Goal: Task Accomplishment & Management: Use online tool/utility

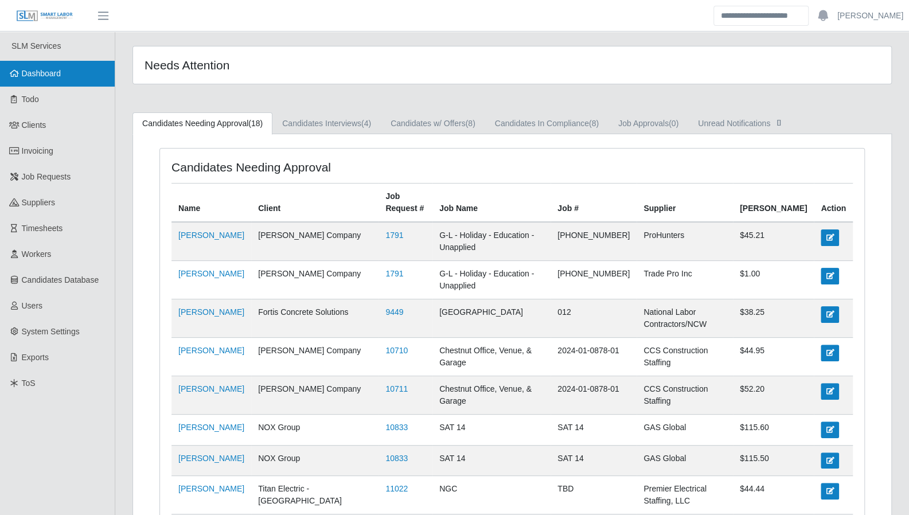
click at [36, 82] on link "Dashboard" at bounding box center [57, 74] width 115 height 26
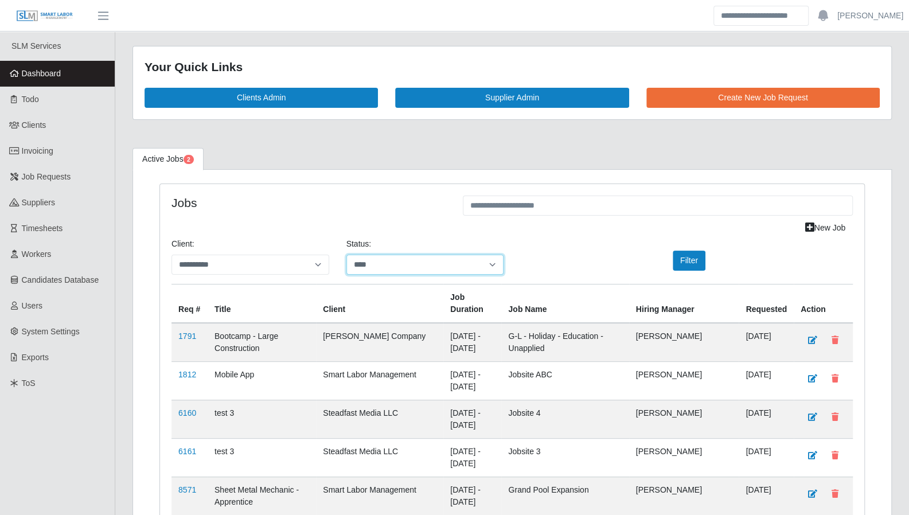
click at [478, 259] on select "**********" at bounding box center [425, 265] width 158 height 20
select select "*******"
click at [346, 255] on select "**********" at bounding box center [425, 265] width 158 height 20
click at [679, 259] on button "Filter" at bounding box center [689, 261] width 33 height 20
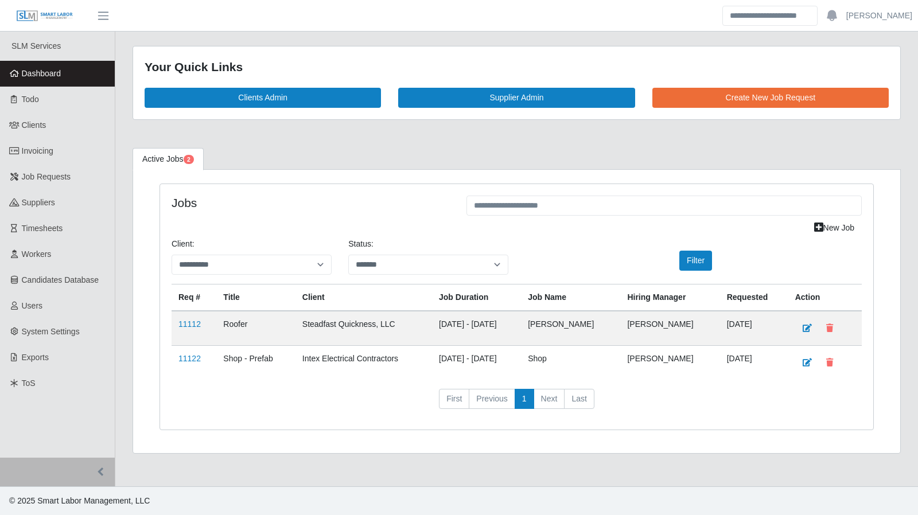
click at [57, 76] on span "Dashboard" at bounding box center [42, 73] width 40 height 9
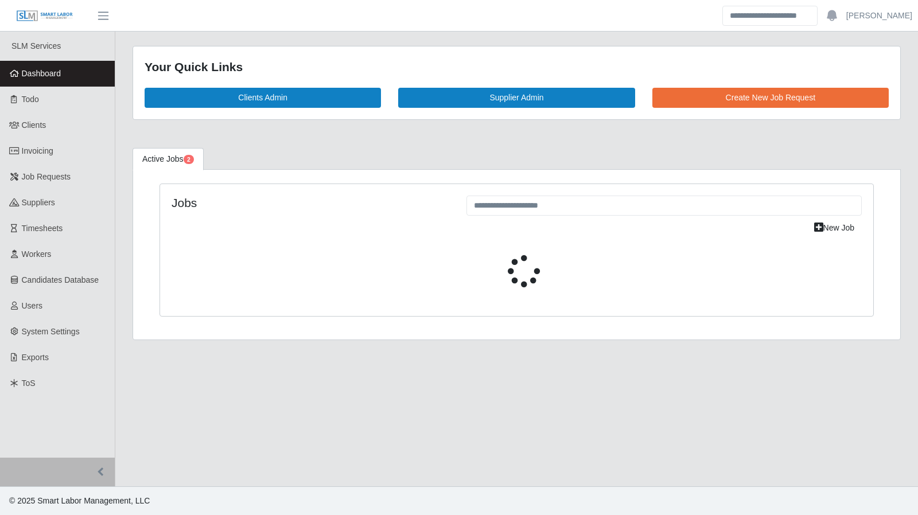
select select "****"
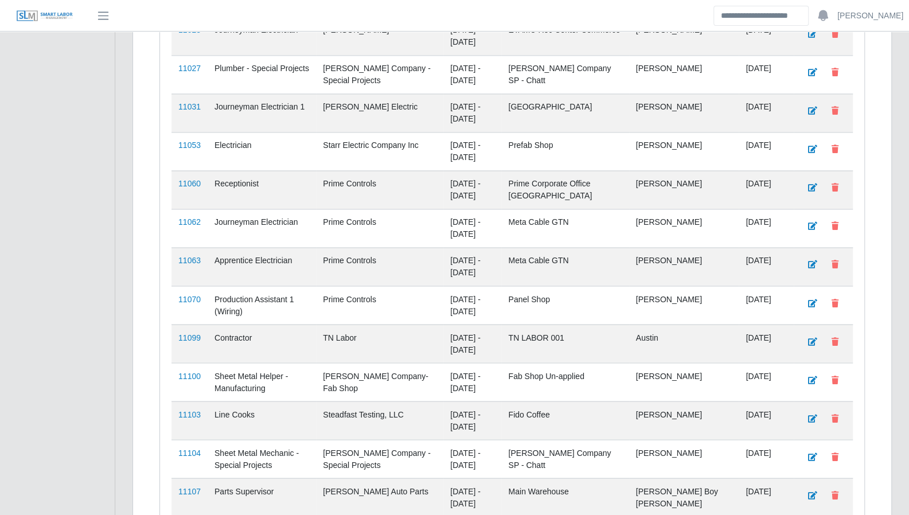
scroll to position [1425, 0]
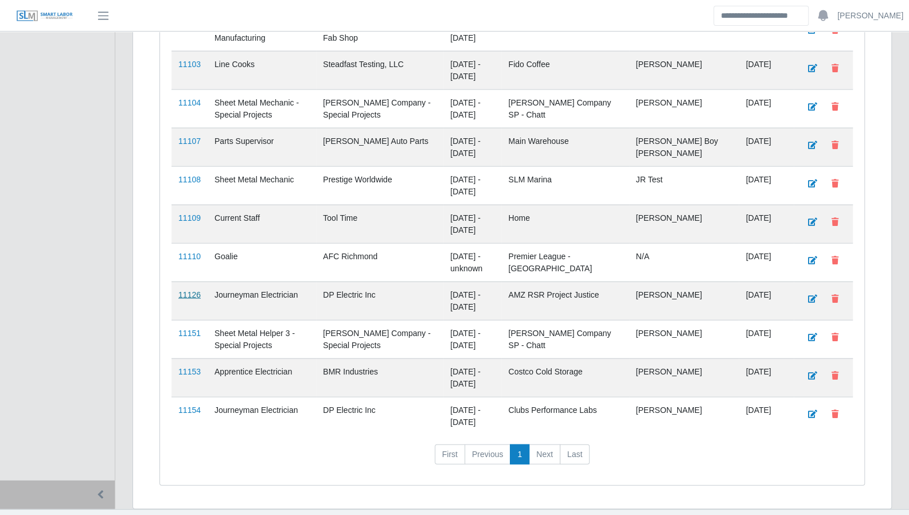
click at [190, 290] on link "11126" at bounding box center [189, 294] width 22 height 9
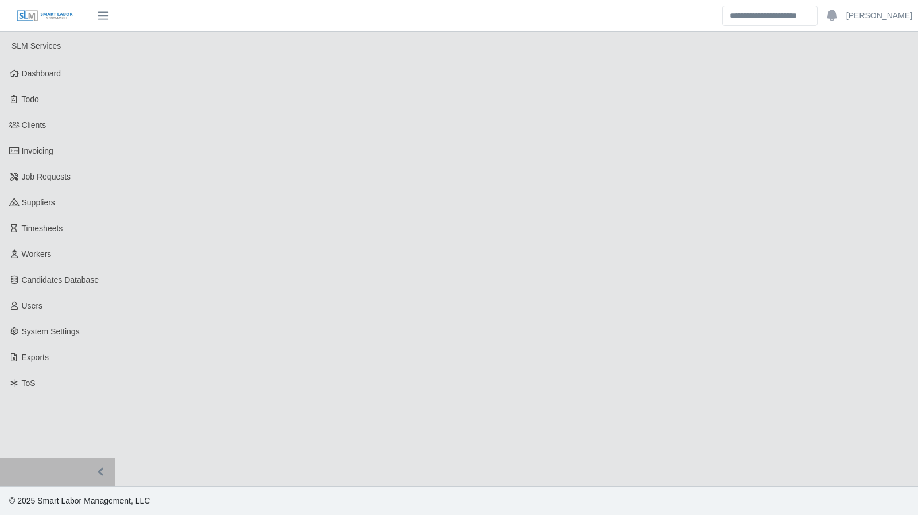
select select "****"
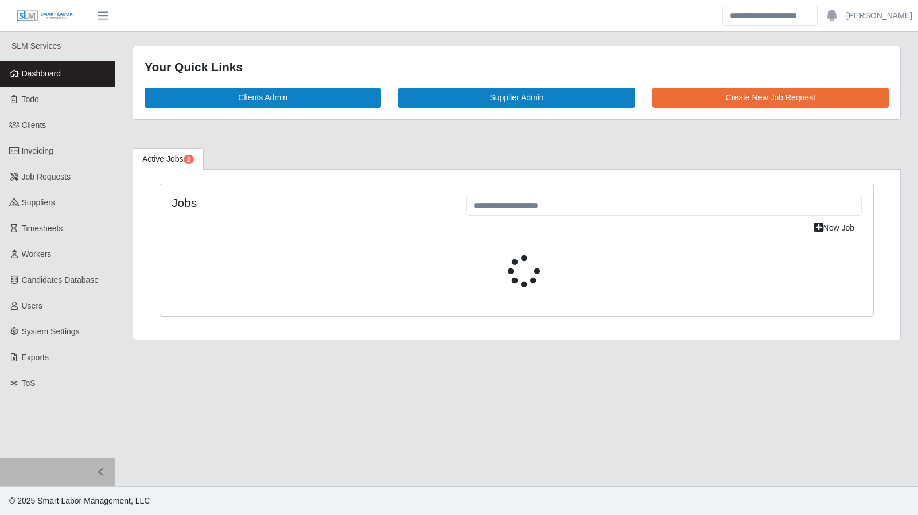
select select "****"
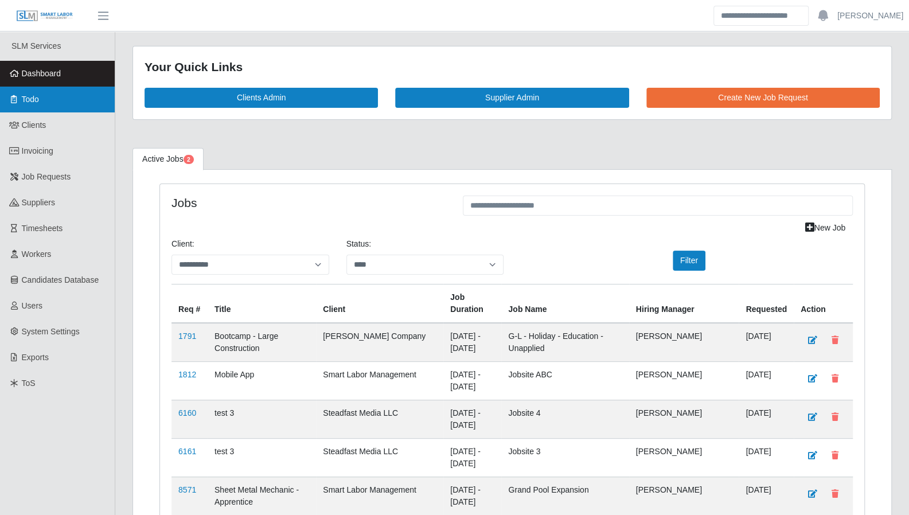
click at [17, 102] on icon at bounding box center [14, 99] width 10 height 8
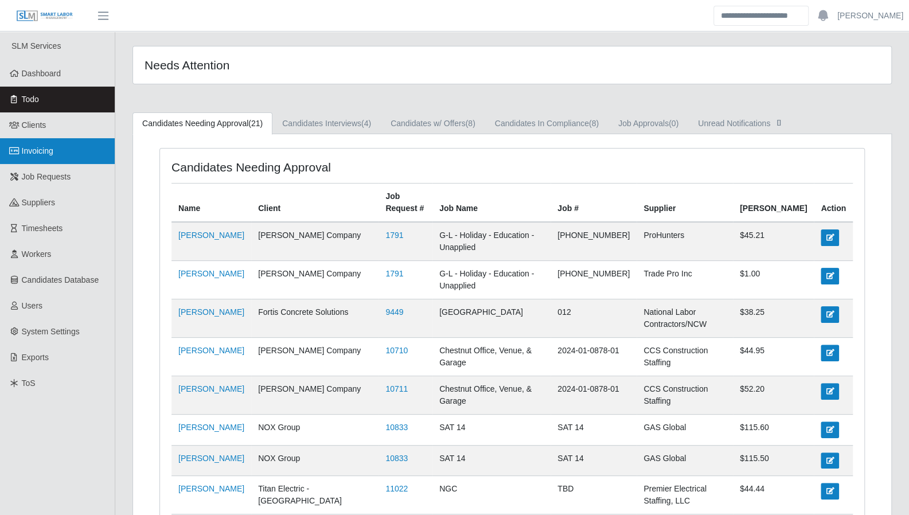
drag, startPoint x: 41, startPoint y: 157, endPoint x: 48, endPoint y: 157, distance: 6.9
click at [41, 157] on link "Invoicing" at bounding box center [57, 151] width 115 height 26
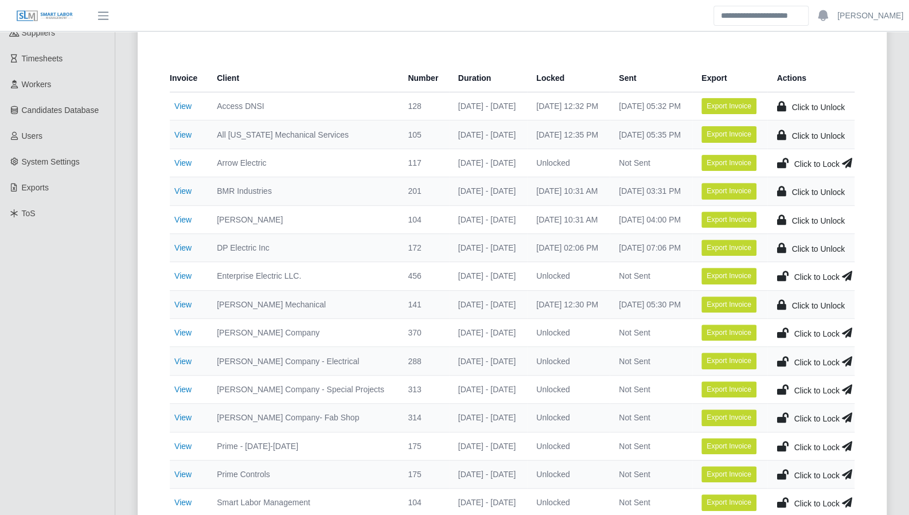
scroll to position [48, 0]
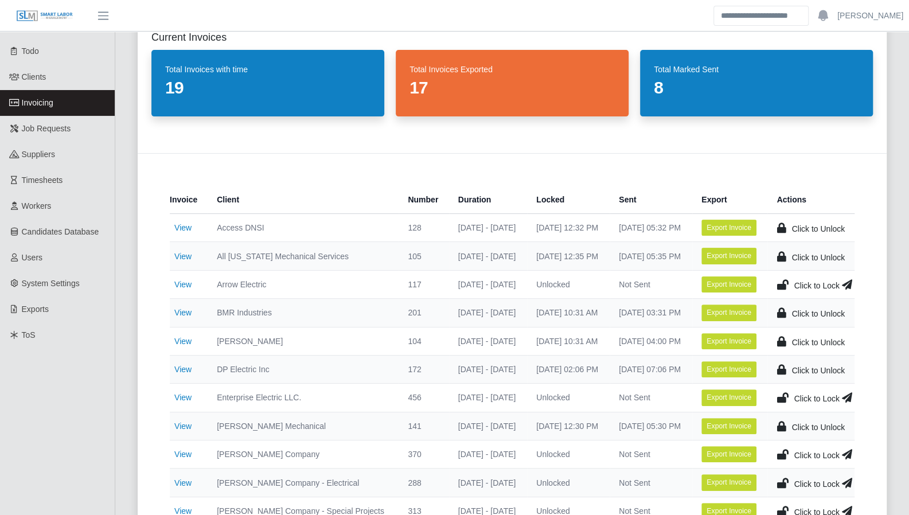
click at [181, 289] on link "View" at bounding box center [182, 284] width 17 height 9
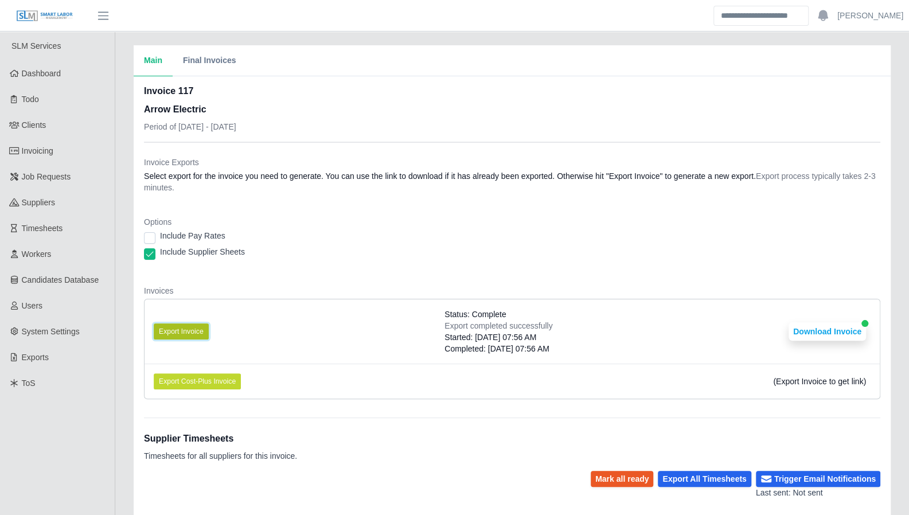
click at [192, 333] on button "Export Invoice" at bounding box center [181, 331] width 55 height 16
click at [849, 331] on button "Download Invoice" at bounding box center [827, 331] width 77 height 18
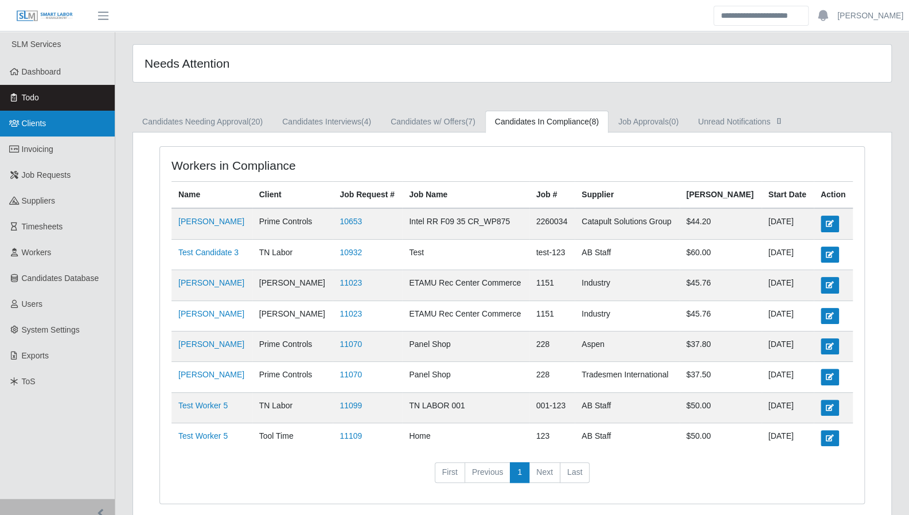
scroll to position [3, 0]
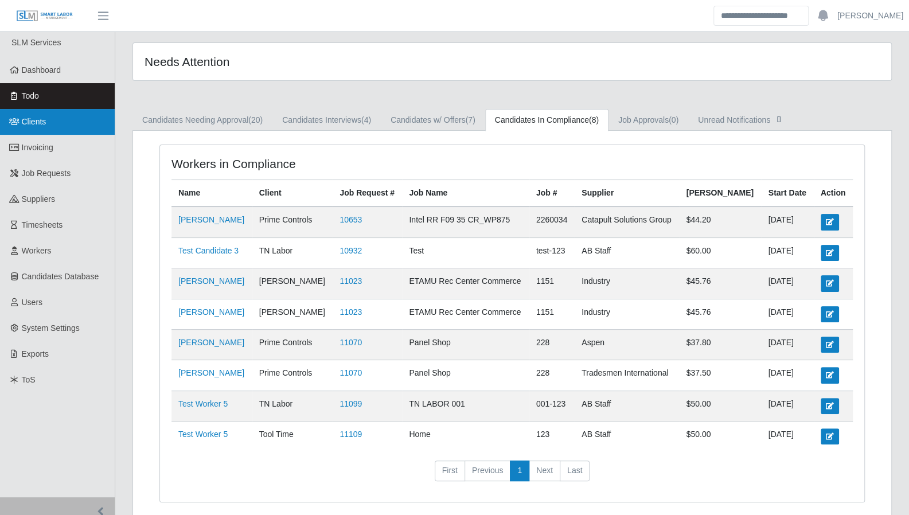
click at [49, 135] on ul "SLM Services Dashboard Todo Clients Invoicing Job Requests Suppliers Timesheets…" at bounding box center [57, 262] width 115 height 469
click at [48, 123] on link "Clients" at bounding box center [57, 122] width 115 height 26
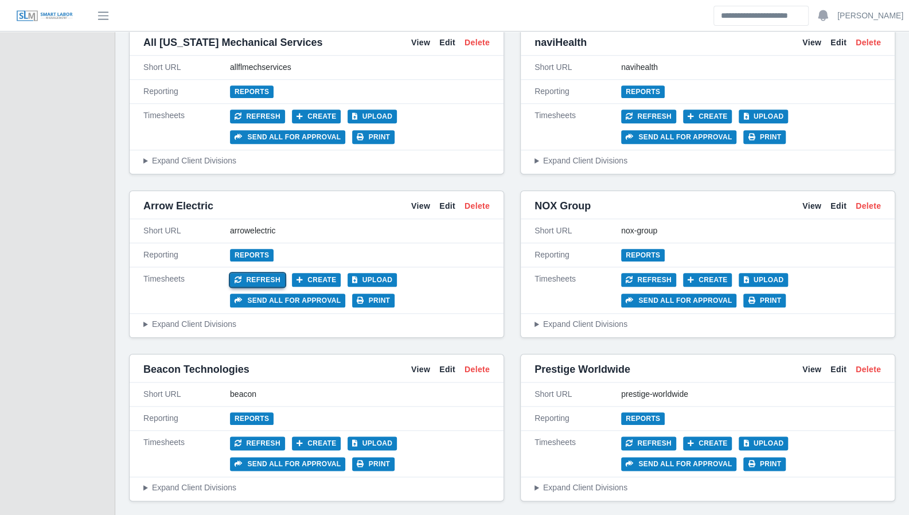
scroll to position [611, 0]
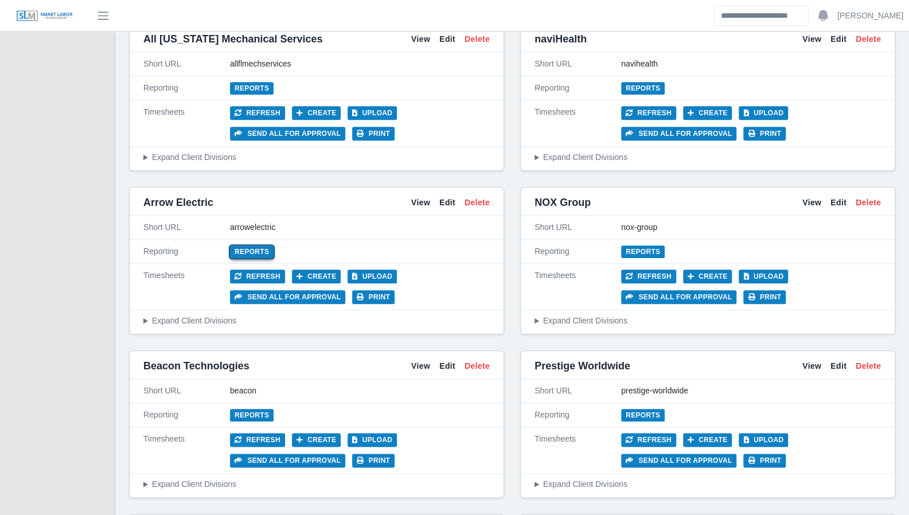
click at [252, 251] on link "Reports" at bounding box center [252, 251] width 44 height 13
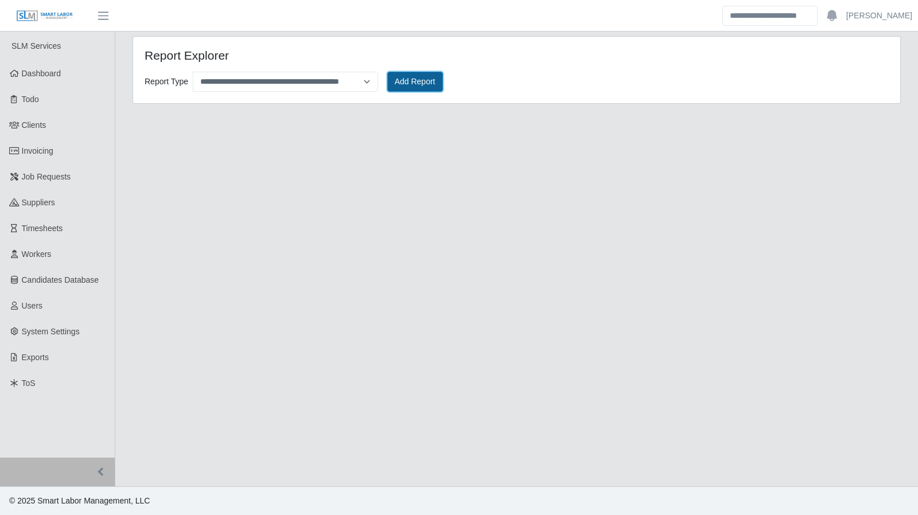
click at [398, 80] on button "Add Report" at bounding box center [415, 82] width 56 height 20
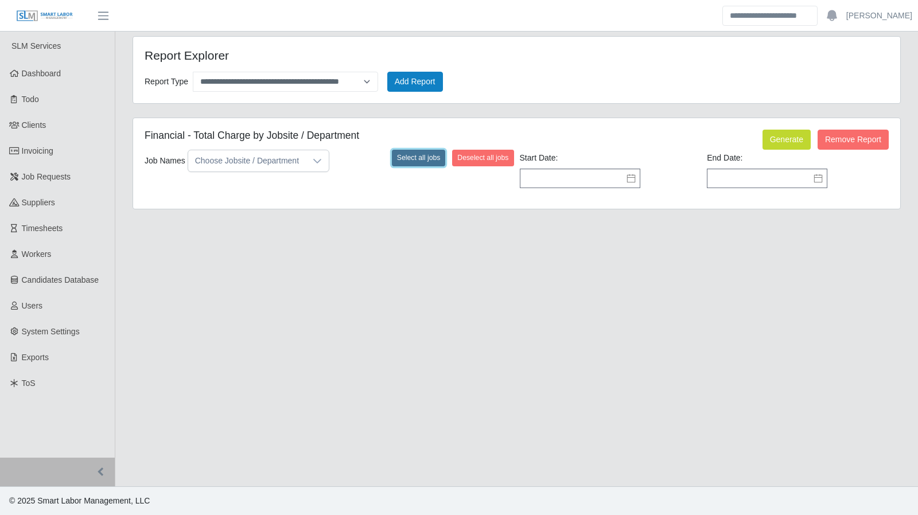
click at [415, 160] on button "Select all jobs" at bounding box center [419, 158] width 54 height 16
click at [629, 176] on icon at bounding box center [630, 178] width 9 height 9
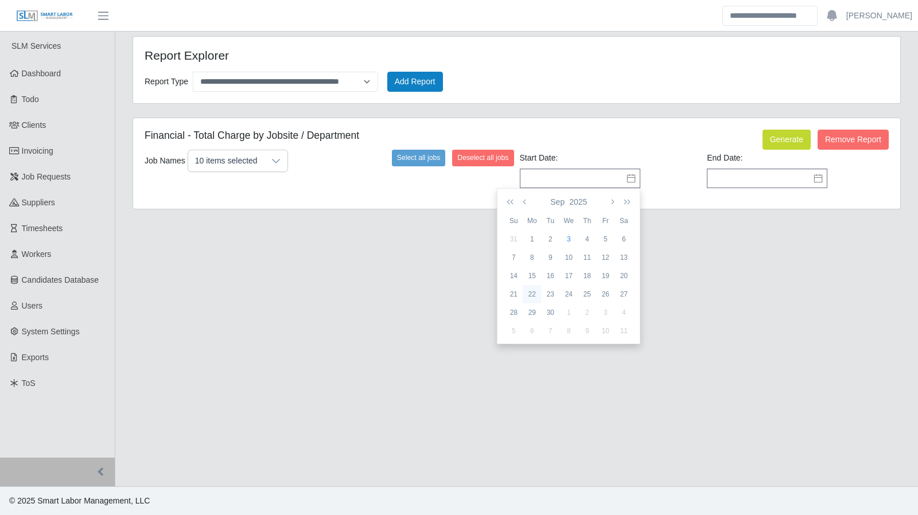
click at [527, 296] on div "22" at bounding box center [532, 294] width 18 height 10
type input "**********"
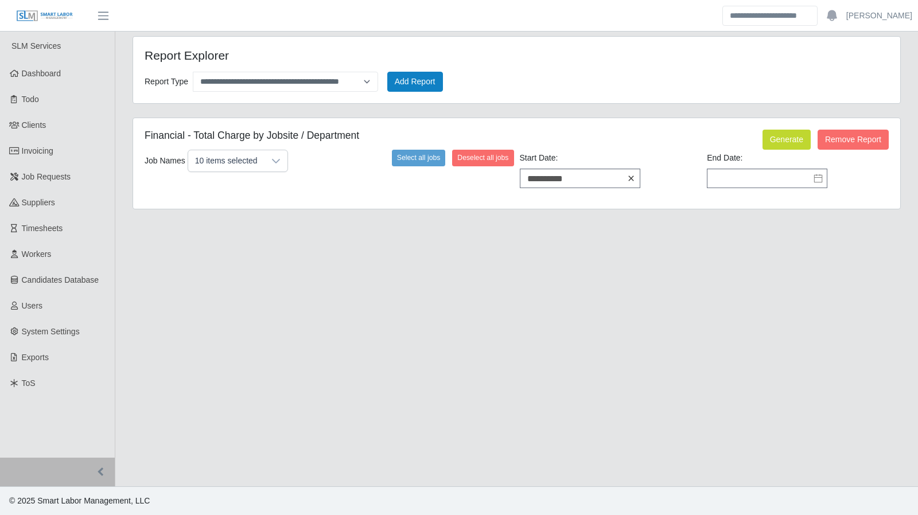
click at [634, 180] on icon at bounding box center [630, 178] width 9 height 9
click at [535, 178] on input "text" at bounding box center [580, 179] width 120 height 20
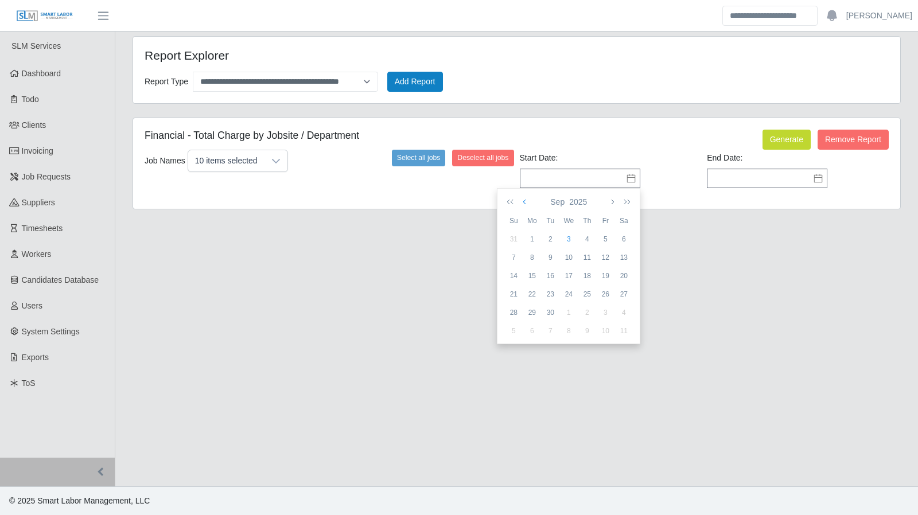
click at [529, 202] on button "button" at bounding box center [525, 202] width 10 height 20
click at [528, 309] on div "25" at bounding box center [532, 312] width 18 height 10
type input "**********"
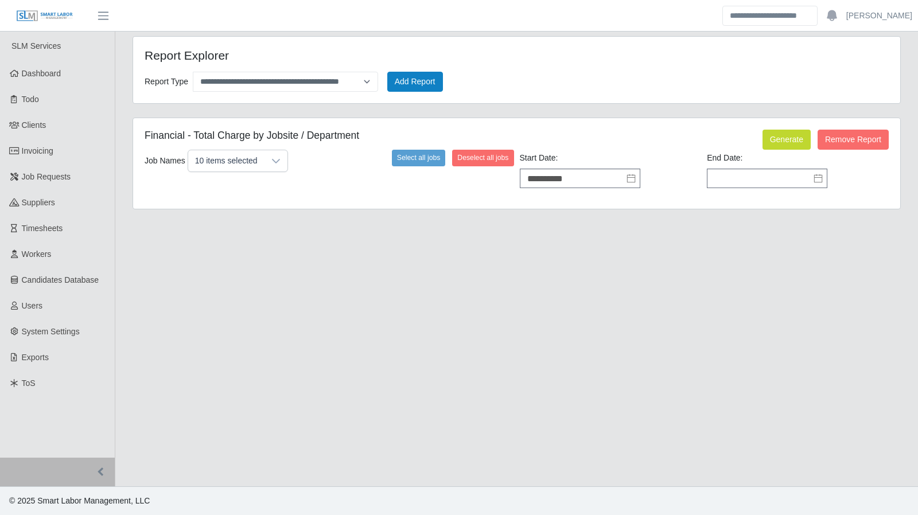
click at [814, 180] on icon at bounding box center [818, 178] width 8 height 9
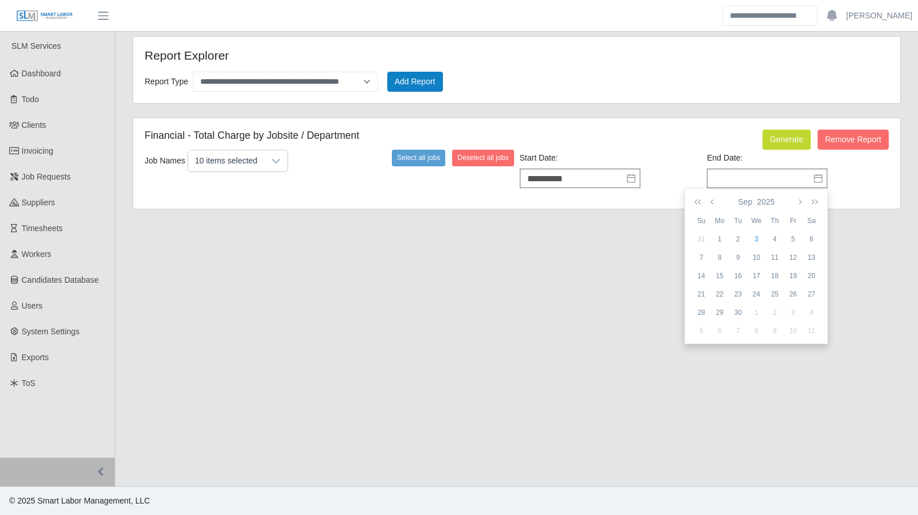
click at [705, 240] on div "31" at bounding box center [701, 239] width 18 height 10
type input "**********"
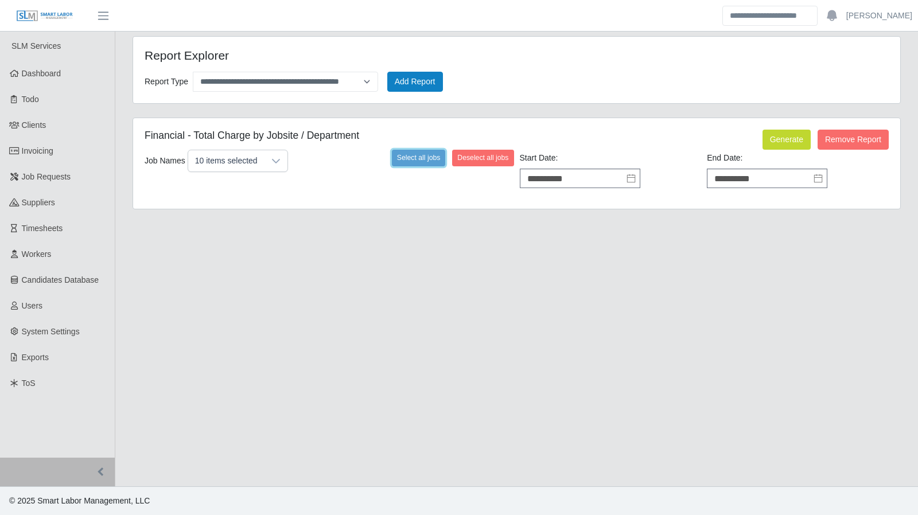
click at [426, 165] on button "Select all jobs" at bounding box center [419, 158] width 54 height 16
click at [782, 141] on button "Generate" at bounding box center [786, 140] width 48 height 20
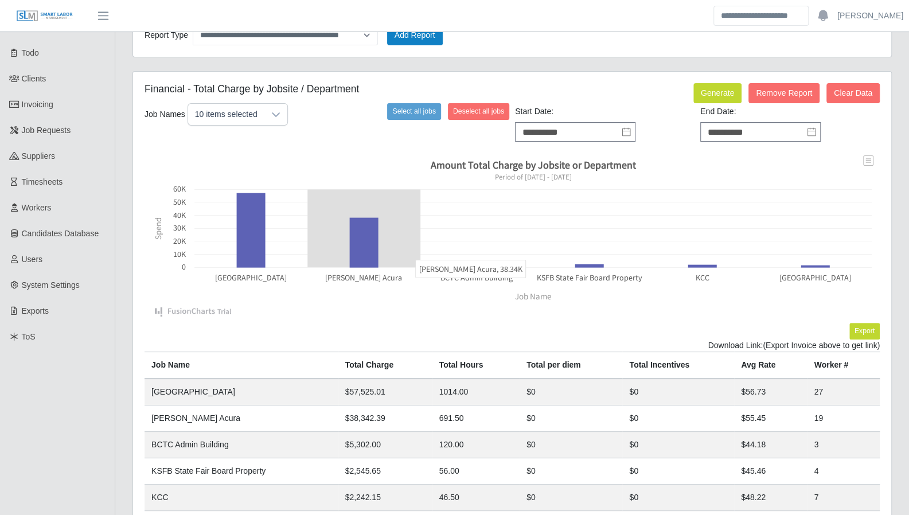
scroll to position [155, 0]
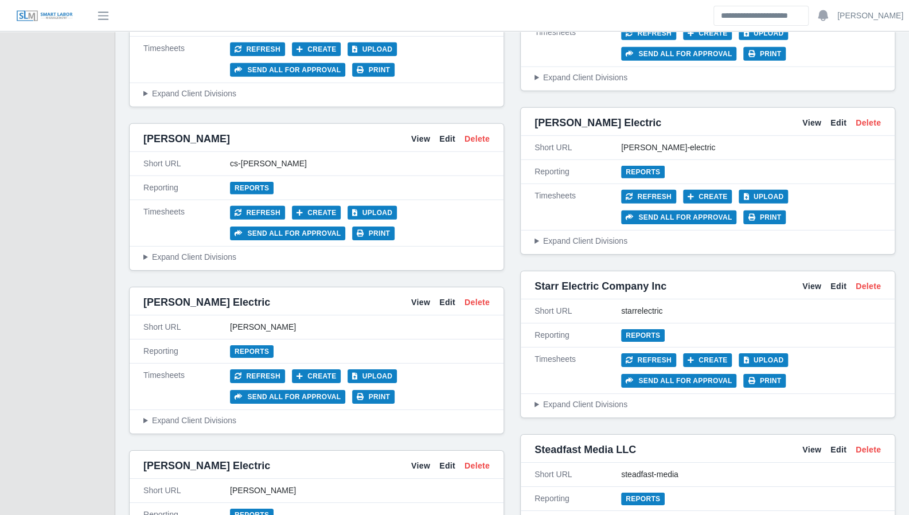
scroll to position [2122, 0]
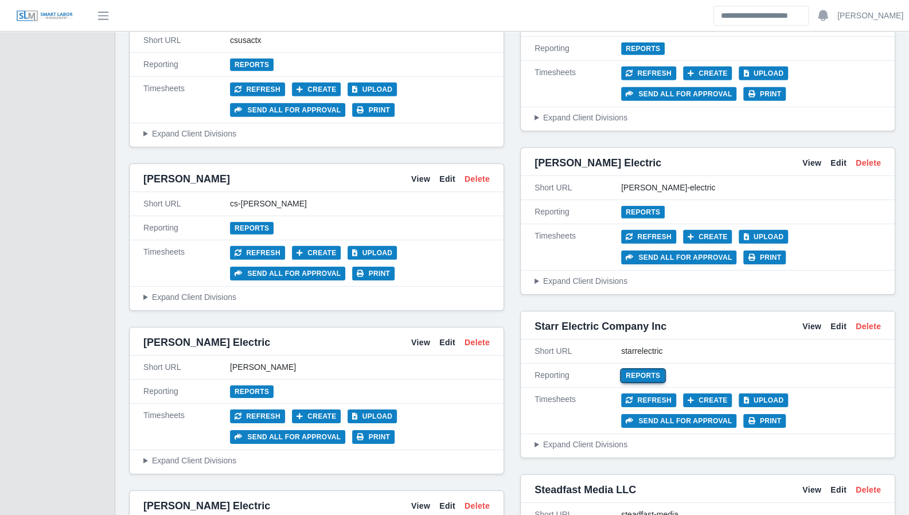
click at [650, 369] on link "Reports" at bounding box center [643, 375] width 44 height 13
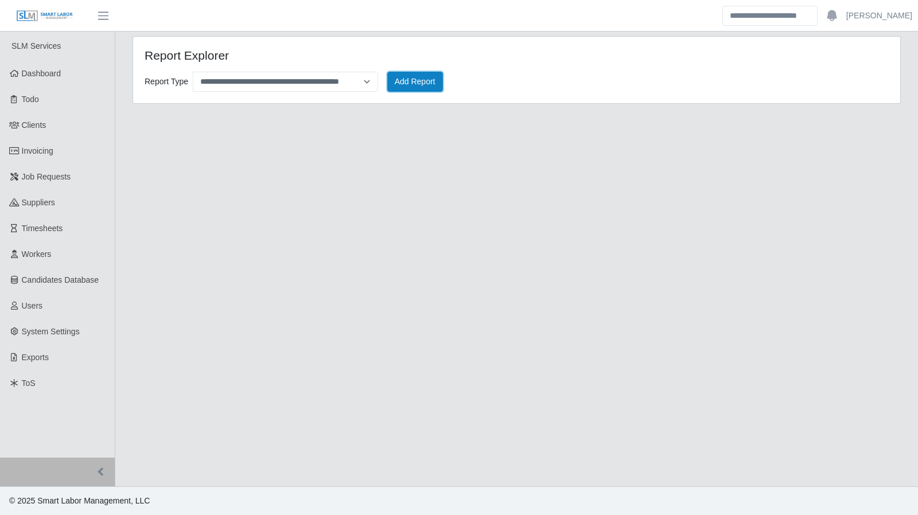
click at [416, 80] on button "Add Report" at bounding box center [415, 82] width 56 height 20
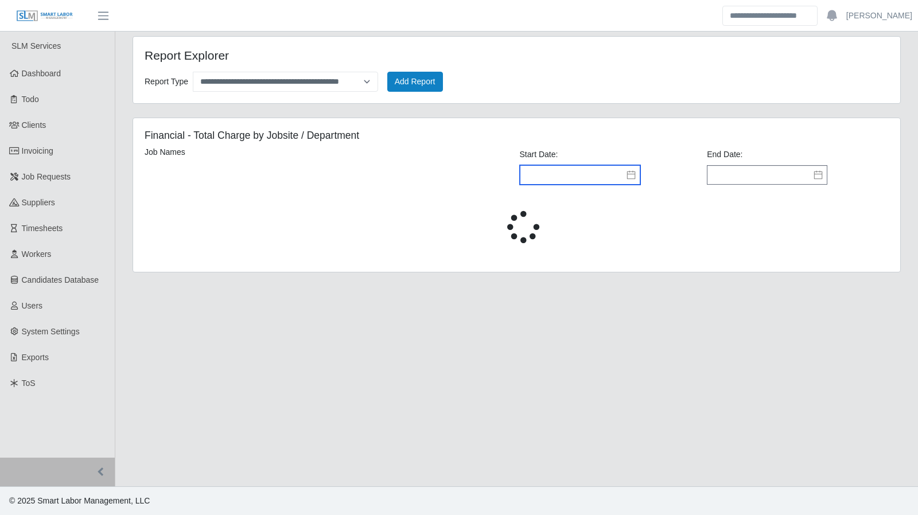
click at [591, 167] on input "text" at bounding box center [580, 175] width 120 height 20
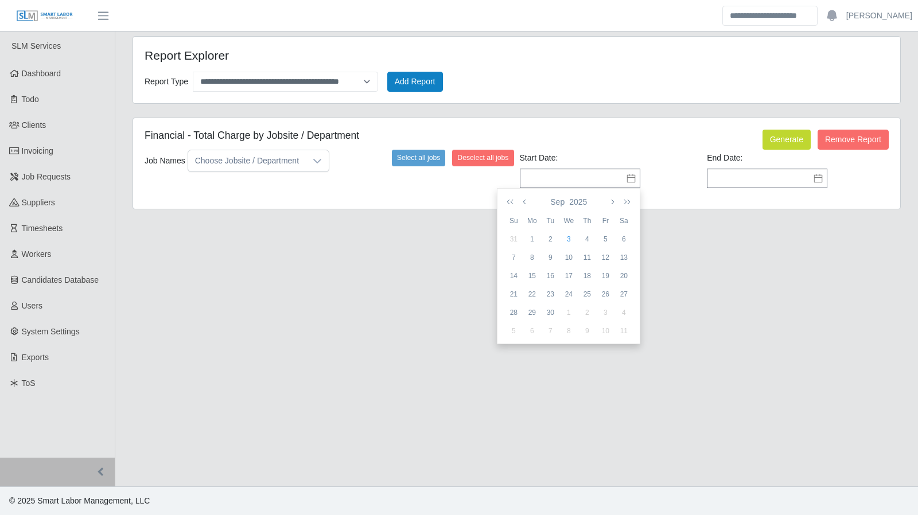
click at [626, 176] on icon at bounding box center [630, 178] width 9 height 9
click at [520, 205] on button "button" at bounding box center [525, 202] width 10 height 20
click at [532, 314] on div "25" at bounding box center [532, 312] width 18 height 10
type input "**********"
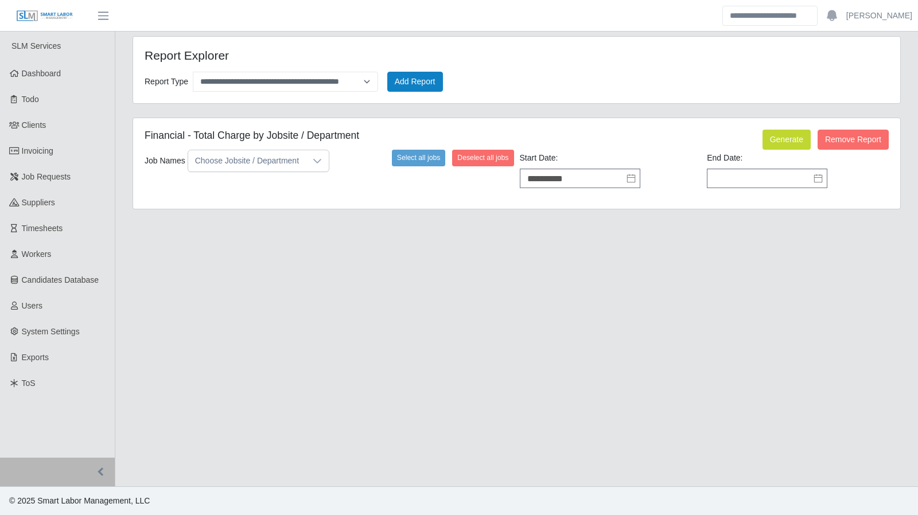
click at [818, 181] on icon at bounding box center [817, 178] width 9 height 9
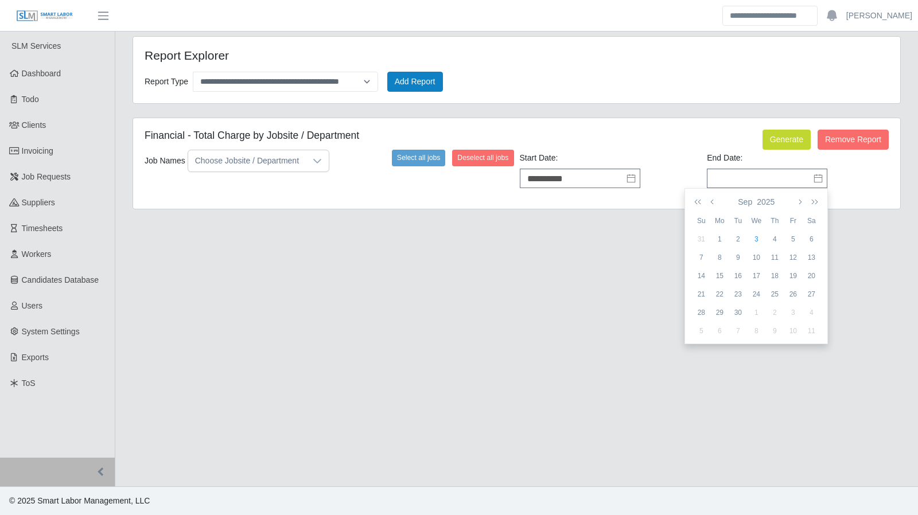
click at [702, 240] on div "31" at bounding box center [701, 239] width 18 height 10
type input "**********"
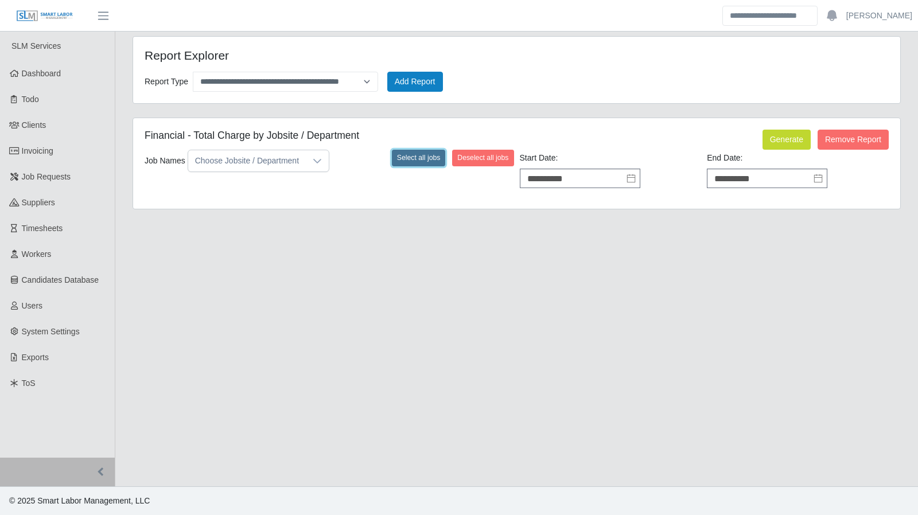
click at [419, 163] on button "Select all jobs" at bounding box center [419, 158] width 54 height 16
click at [777, 137] on button "Generate" at bounding box center [786, 140] width 48 height 20
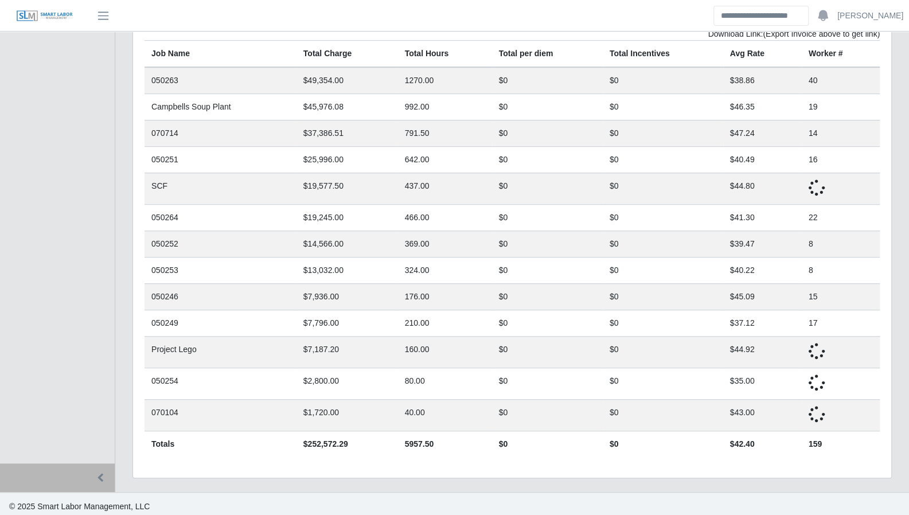
scroll to position [338, 0]
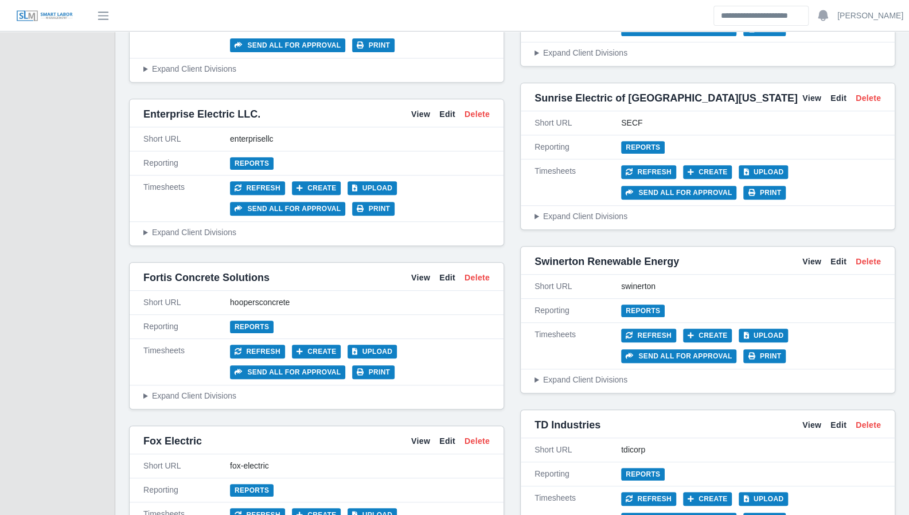
scroll to position [2991, 0]
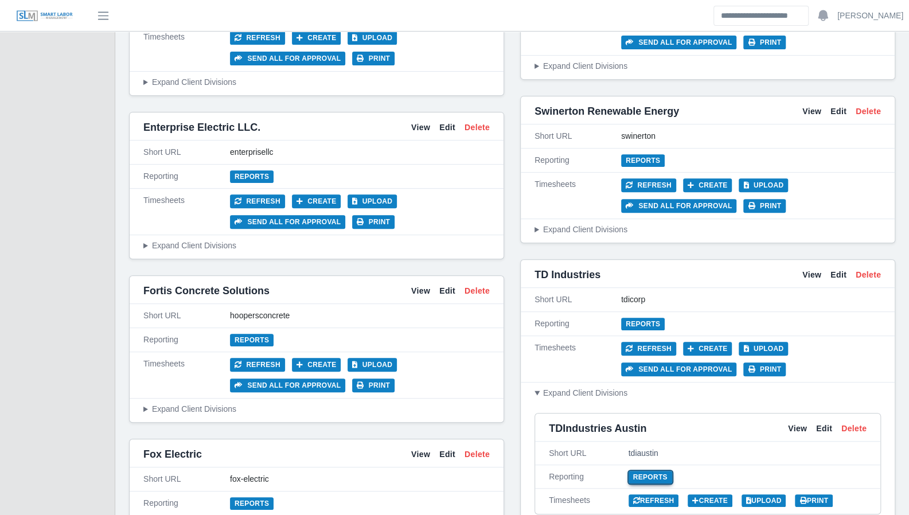
click at [637, 471] on link "Reports" at bounding box center [651, 477] width 44 height 13
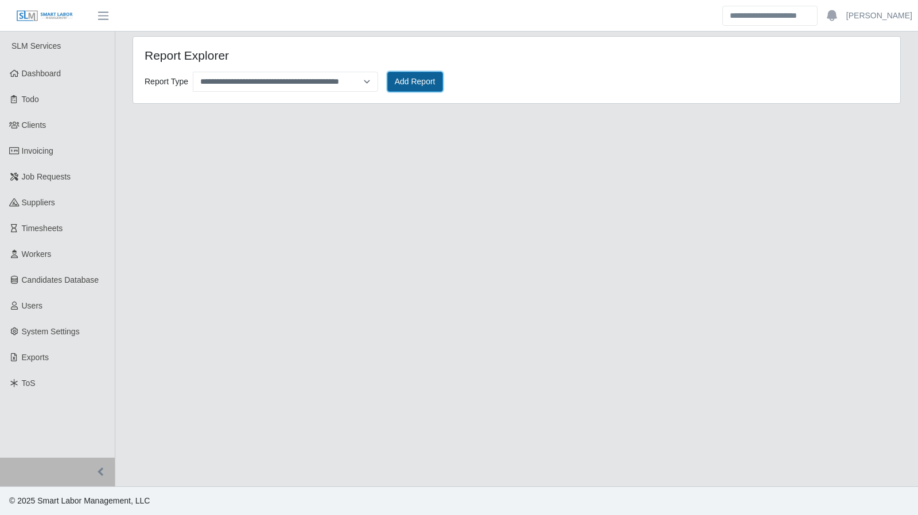
click at [428, 81] on button "Add Report" at bounding box center [415, 82] width 56 height 20
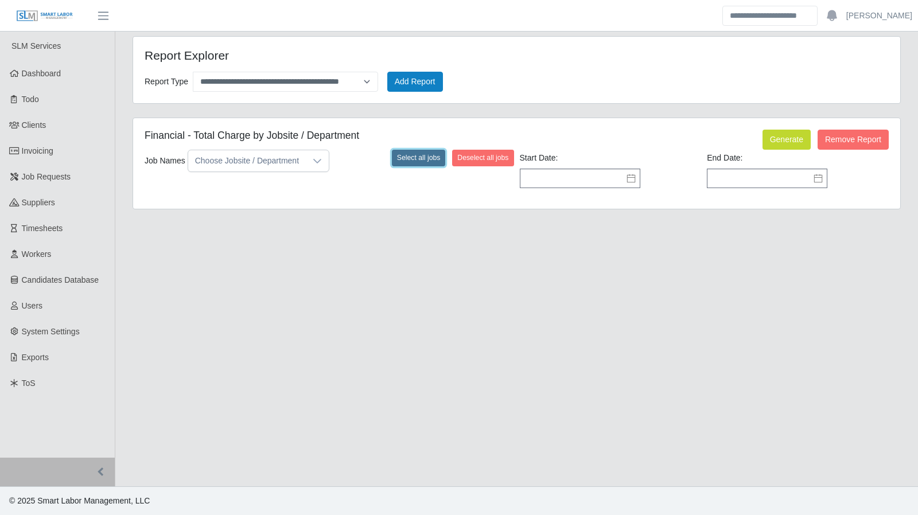
click at [416, 158] on button "Select all jobs" at bounding box center [419, 158] width 54 height 16
click at [632, 181] on icon at bounding box center [630, 178] width 9 height 9
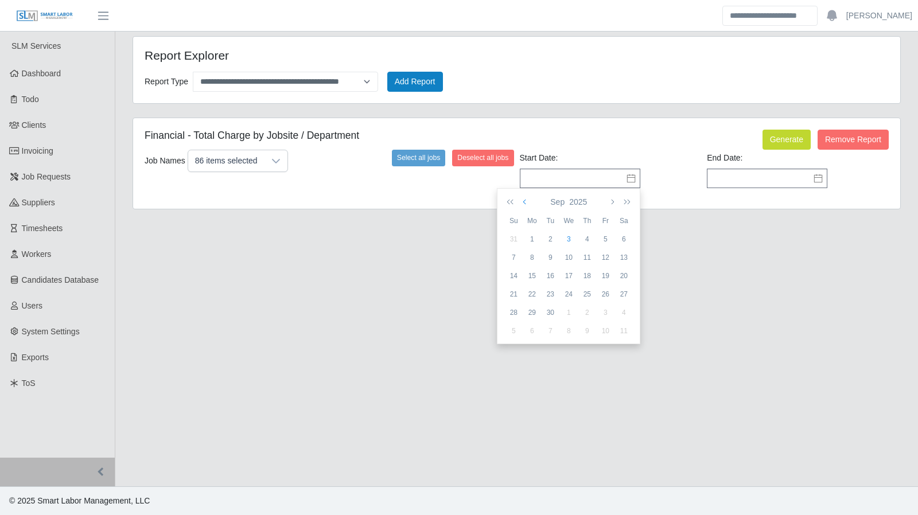
click at [528, 208] on button "button" at bounding box center [525, 202] width 10 height 20
click at [535, 310] on div "25" at bounding box center [532, 312] width 18 height 10
type input "**********"
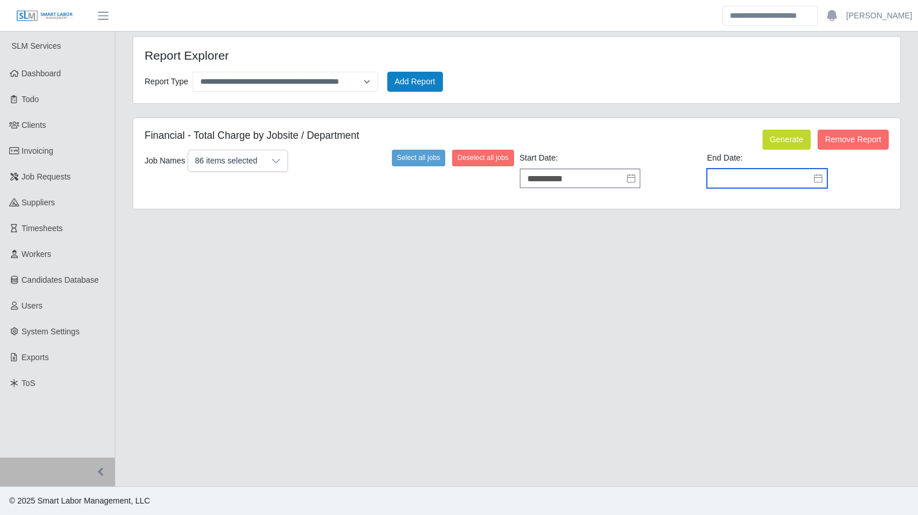
click at [825, 177] on input "text" at bounding box center [767, 179] width 120 height 20
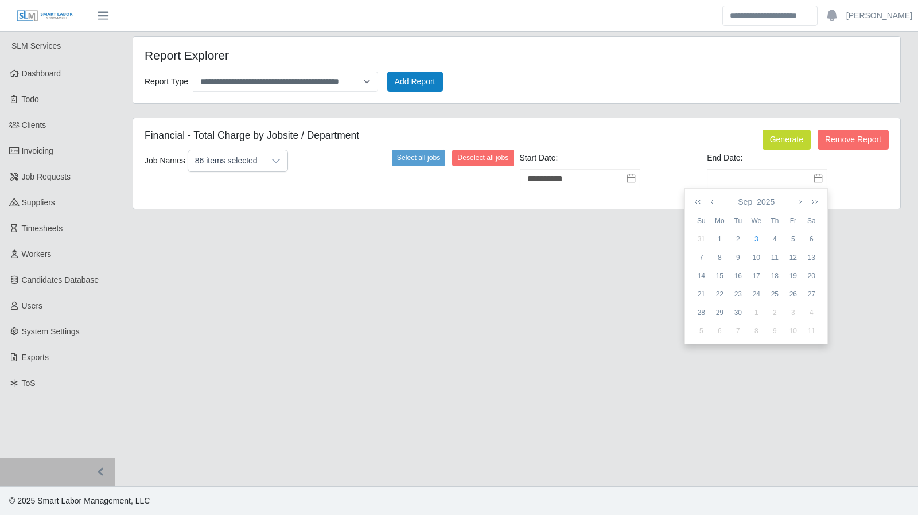
click at [699, 235] on div "31" at bounding box center [701, 239] width 18 height 10
type input "**********"
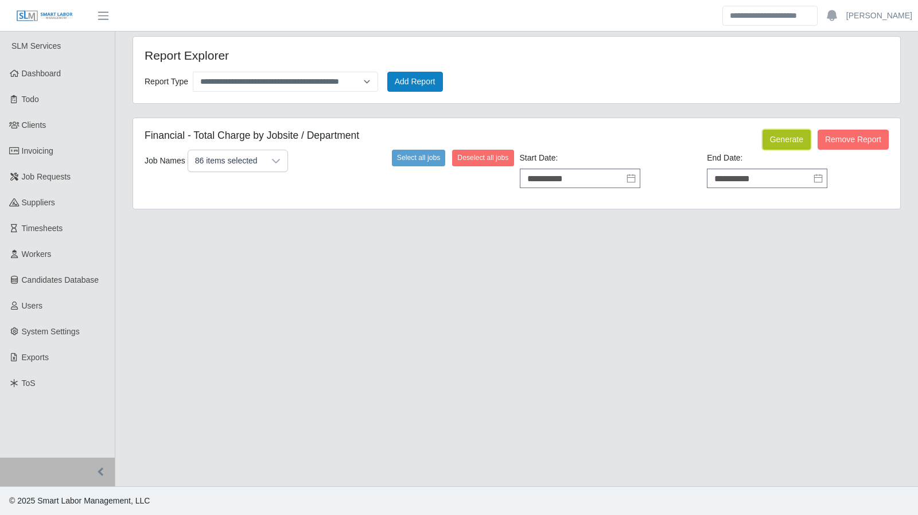
click at [782, 145] on button "Generate" at bounding box center [786, 140] width 48 height 20
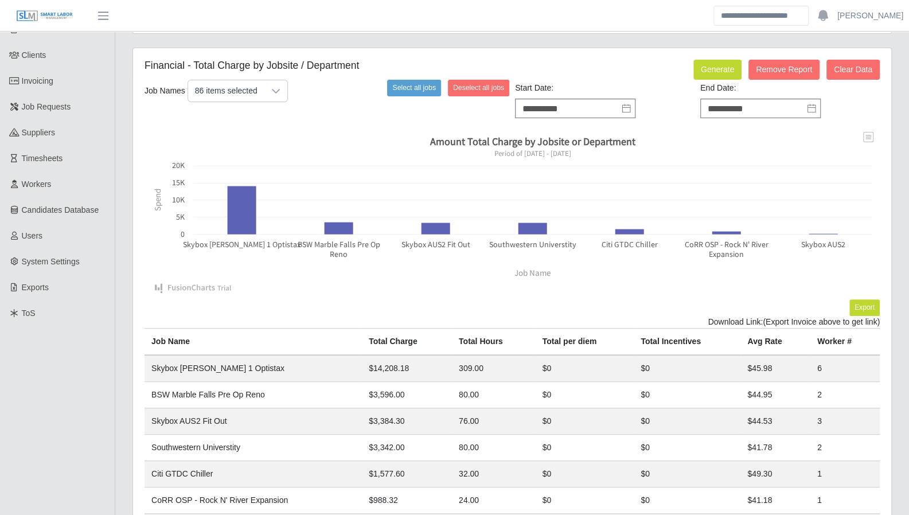
scroll to position [181, 0]
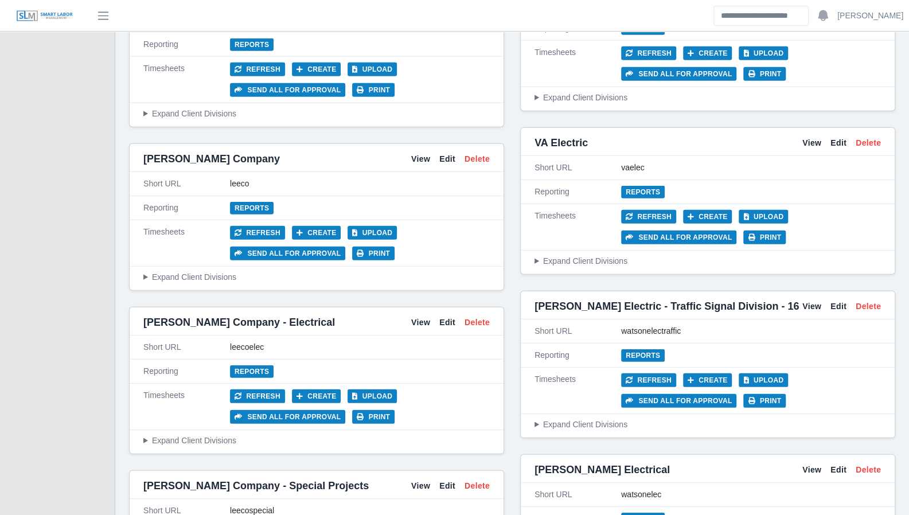
scroll to position [4538, 0]
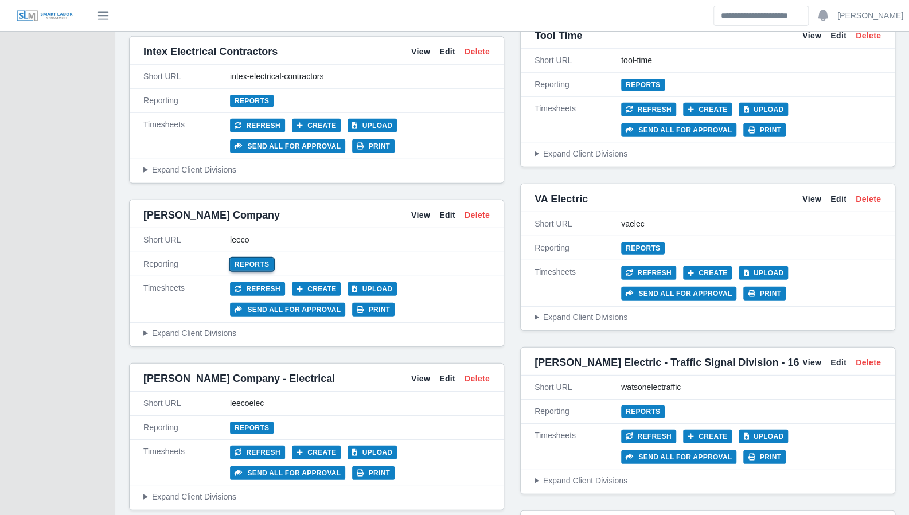
click at [253, 258] on link "Reports" at bounding box center [252, 264] width 44 height 13
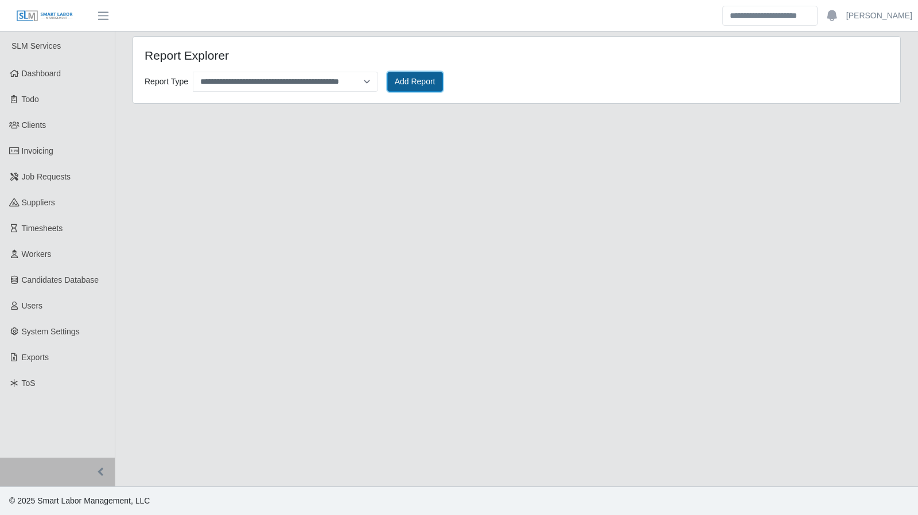
click at [404, 76] on button "Add Report" at bounding box center [415, 82] width 56 height 20
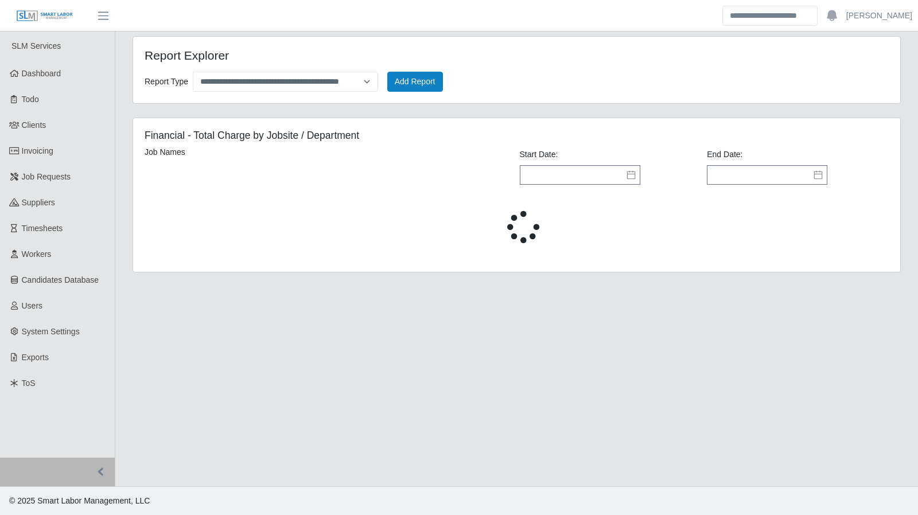
click at [631, 174] on icon at bounding box center [630, 174] width 9 height 9
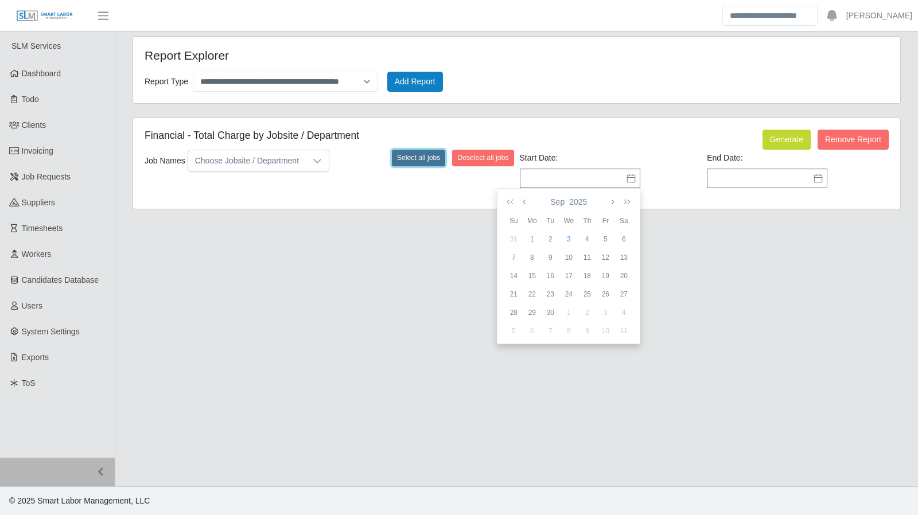
click at [395, 156] on button "Select all jobs" at bounding box center [419, 158] width 54 height 16
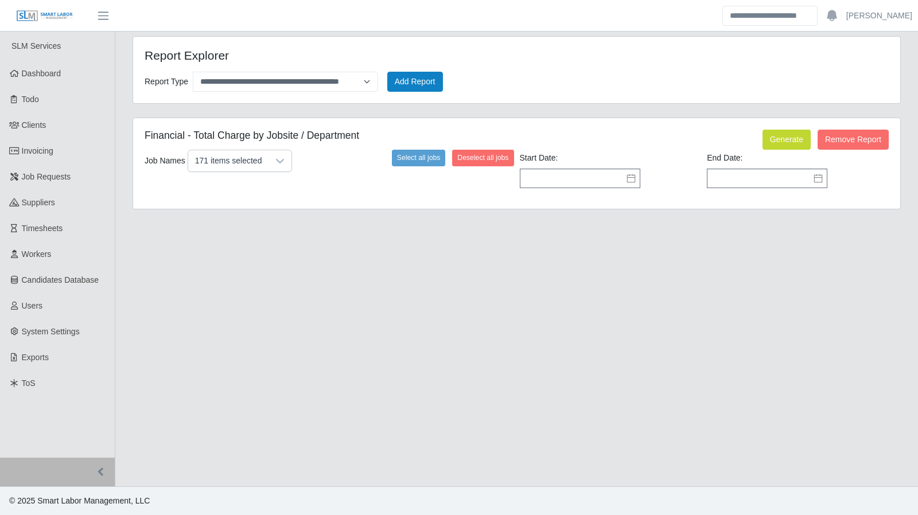
click at [630, 179] on icon at bounding box center [630, 178] width 9 height 9
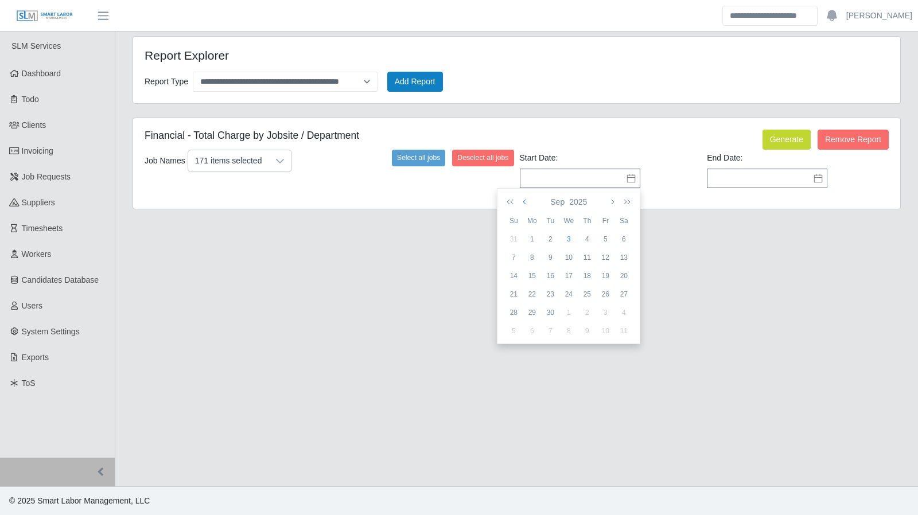
click at [529, 204] on button "button" at bounding box center [525, 202] width 10 height 20
click at [532, 311] on div "25" at bounding box center [532, 312] width 18 height 10
type input "**********"
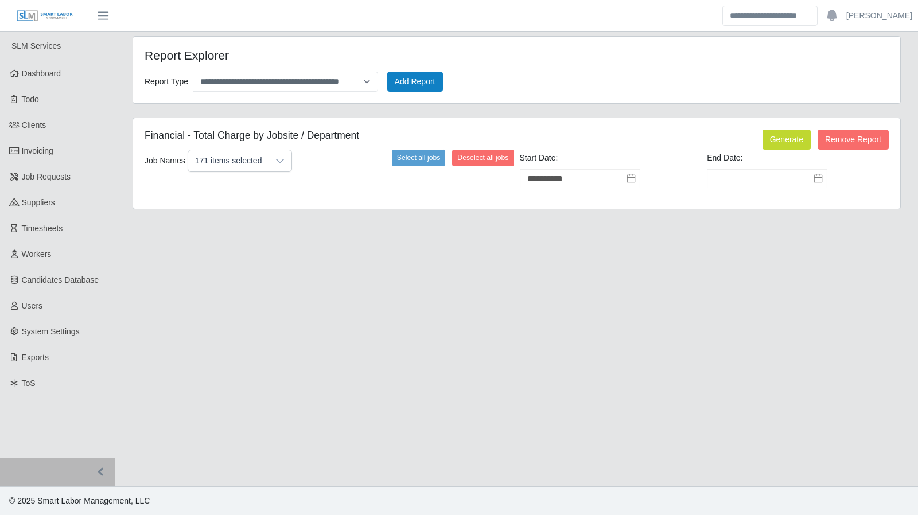
click at [815, 177] on icon at bounding box center [817, 178] width 9 height 9
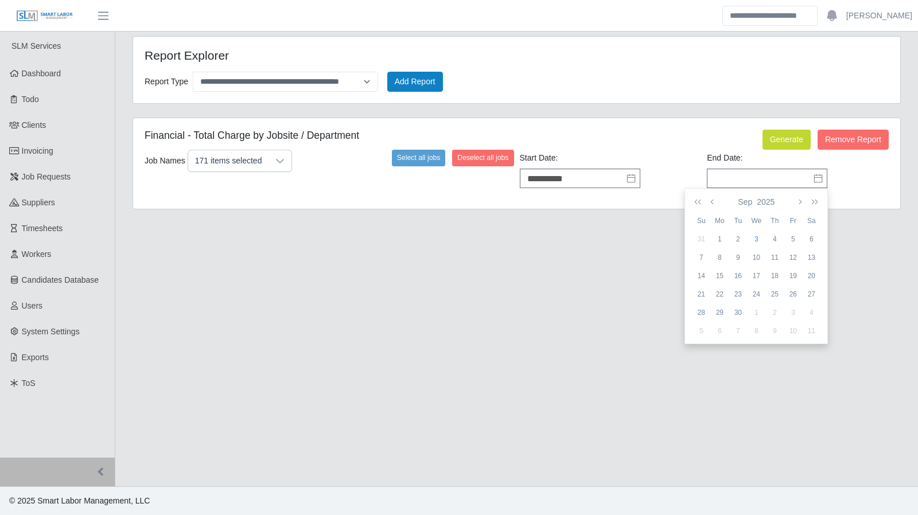
click at [698, 237] on div "31" at bounding box center [701, 239] width 18 height 10
type input "**********"
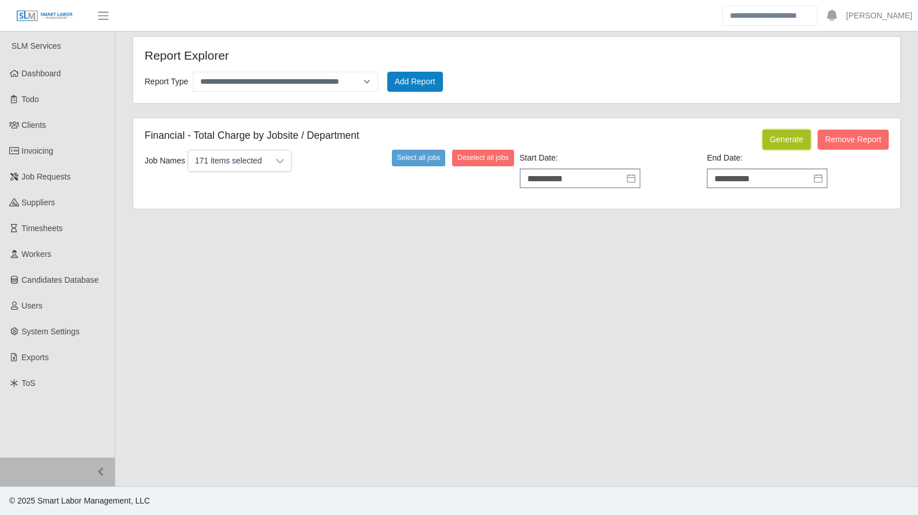
click at [782, 146] on button "Generate" at bounding box center [786, 140] width 48 height 20
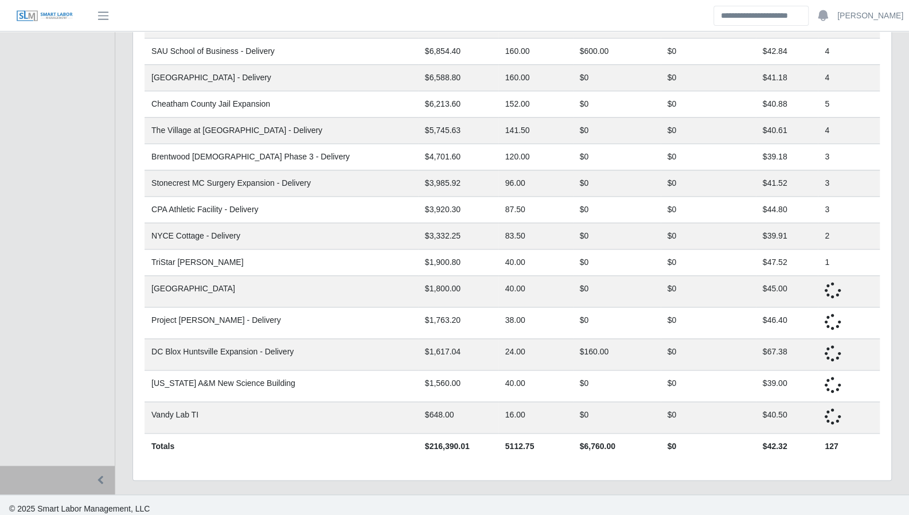
scroll to position [653, 0]
